Goal: Task Accomplishment & Management: Manage account settings

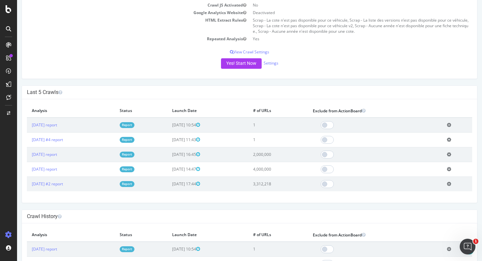
scroll to position [131, 0]
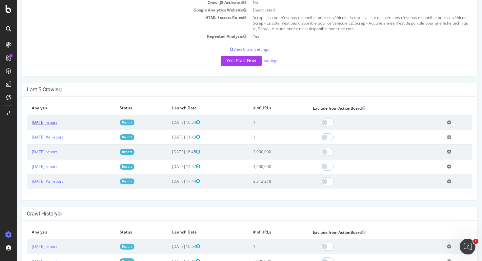
click at [47, 122] on link "[DATE] report" at bounding box center [44, 123] width 25 height 6
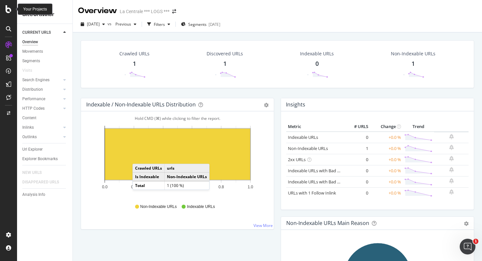
click at [5, 11] on div at bounding box center [9, 9] width 16 height 8
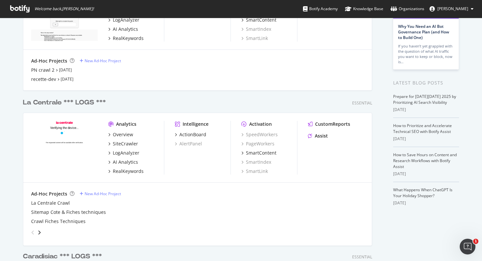
scroll to position [135, 0]
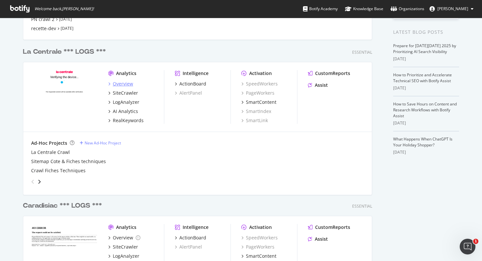
click at [126, 82] on div "Overview" at bounding box center [123, 84] width 20 height 7
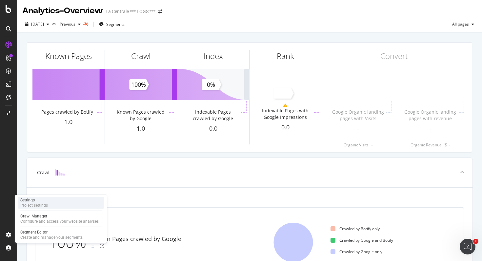
click at [45, 201] on div "Settings" at bounding box center [34, 200] width 28 height 5
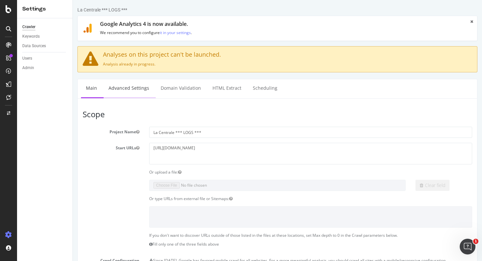
click at [133, 89] on link "Advanced Settings" at bounding box center [129, 88] width 51 height 18
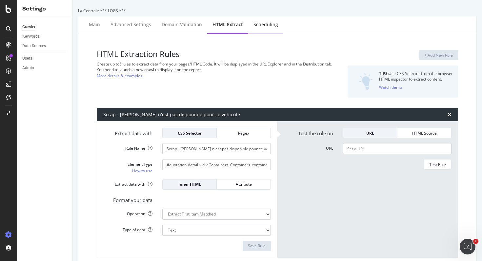
click at [248, 26] on div "Scheduling" at bounding box center [265, 25] width 35 height 18
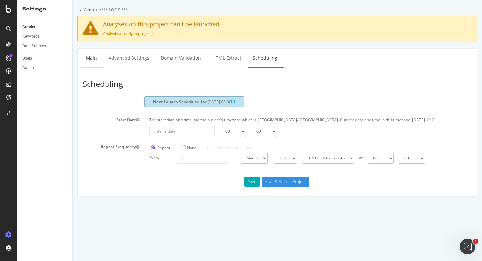
click at [91, 56] on link "Main" at bounding box center [91, 58] width 21 height 18
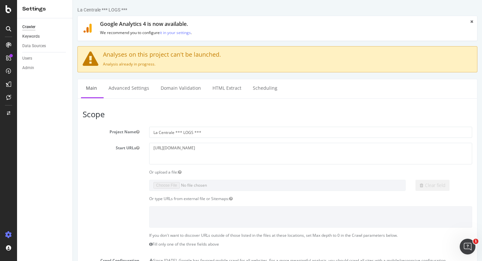
click at [40, 36] on link "Keywords" at bounding box center [45, 36] width 46 height 7
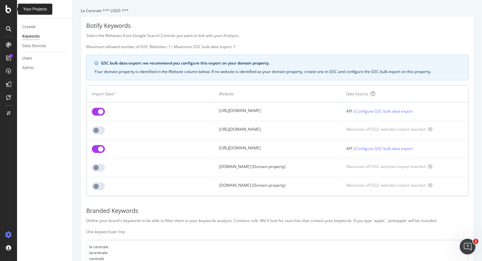
click at [9, 11] on icon at bounding box center [9, 9] width 6 height 8
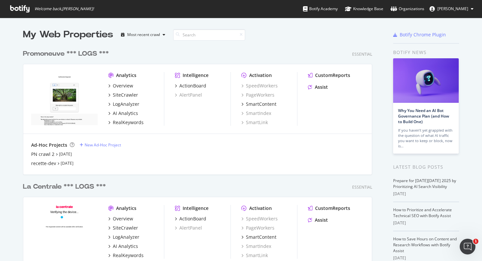
scroll to position [261, 482]
click at [80, 185] on div "La Centrale *** LOGS ***" at bounding box center [64, 187] width 83 height 10
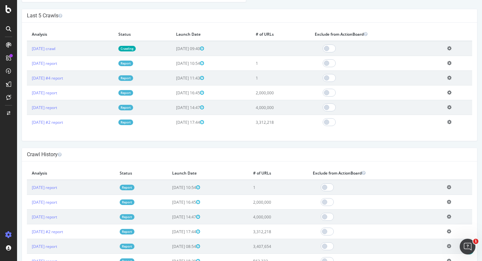
scroll to position [208, 0]
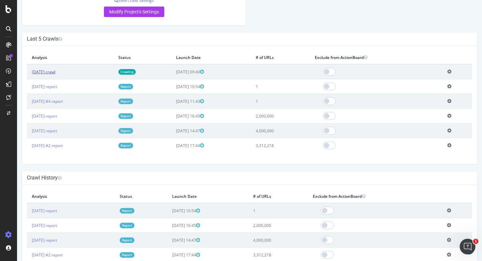
click at [55, 74] on link "[DATE] crawl" at bounding box center [44, 72] width 24 height 6
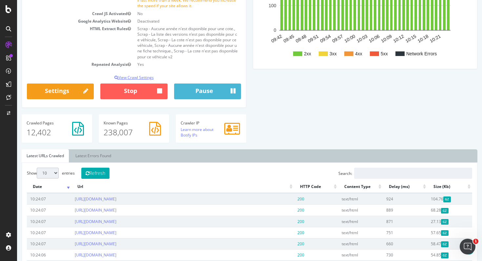
scroll to position [128, 0]
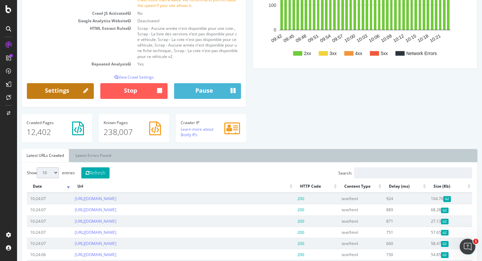
click at [78, 94] on link "Settings" at bounding box center [60, 91] width 67 height 16
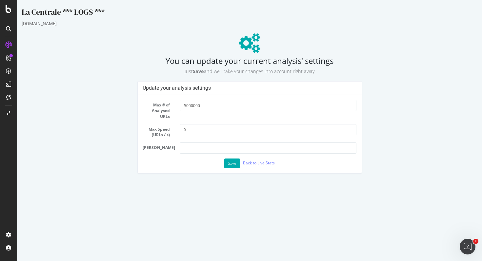
scroll to position [0, 0]
click at [3, 11] on div at bounding box center [9, 9] width 16 height 8
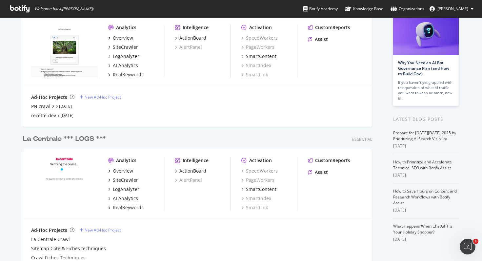
scroll to position [49, 0]
click at [91, 138] on div "La Centrale *** LOGS ***" at bounding box center [64, 139] width 83 height 10
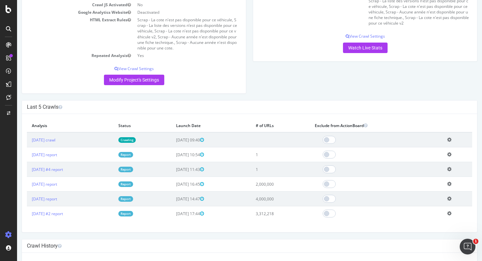
scroll to position [191, 0]
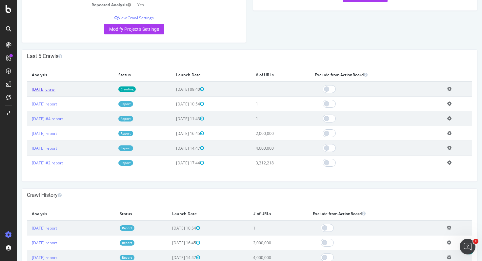
click at [55, 91] on link "[DATE] crawl" at bounding box center [44, 90] width 24 height 6
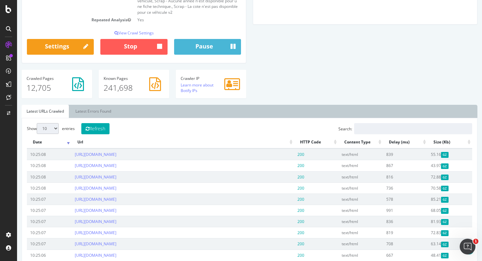
scroll to position [192, 0]
